Goal: Task Accomplishment & Management: Manage account settings

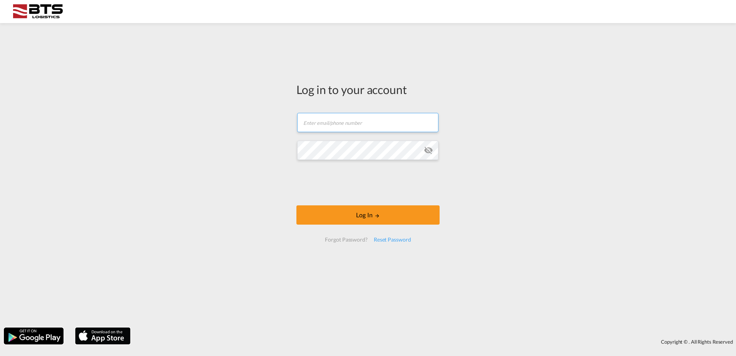
click at [372, 125] on input "text" at bounding box center [367, 122] width 141 height 19
type input "[EMAIL_ADDRESS][DOMAIN_NAME]"
click at [297, 205] on button "Log In" at bounding box center [368, 214] width 143 height 19
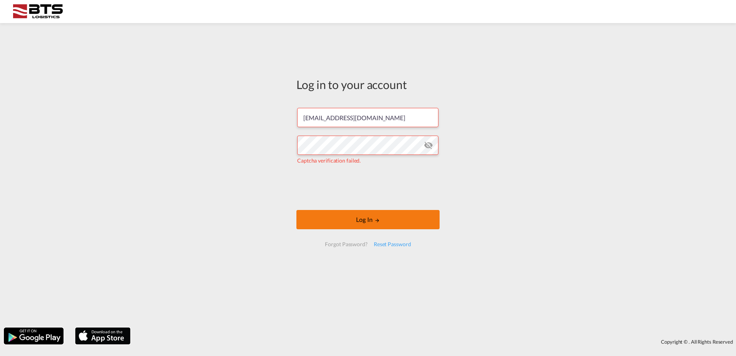
click at [328, 221] on button "Log In" at bounding box center [368, 219] width 143 height 19
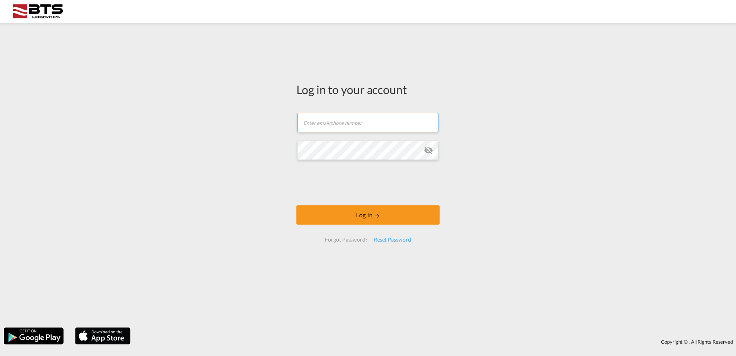
click at [339, 125] on input "text" at bounding box center [367, 122] width 141 height 19
type input "[EMAIL_ADDRESS][DOMAIN_NAME]"
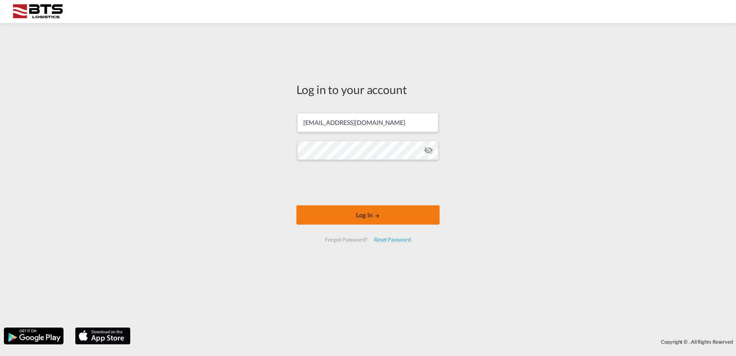
click at [359, 215] on button "Log In" at bounding box center [368, 214] width 143 height 19
